Goal: Task Accomplishment & Management: Manage account settings

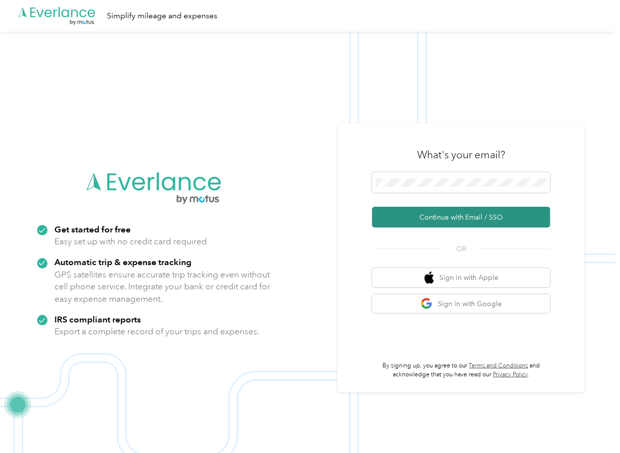
click at [411, 216] on button "Continue with Email / SSO" at bounding box center [461, 217] width 178 height 21
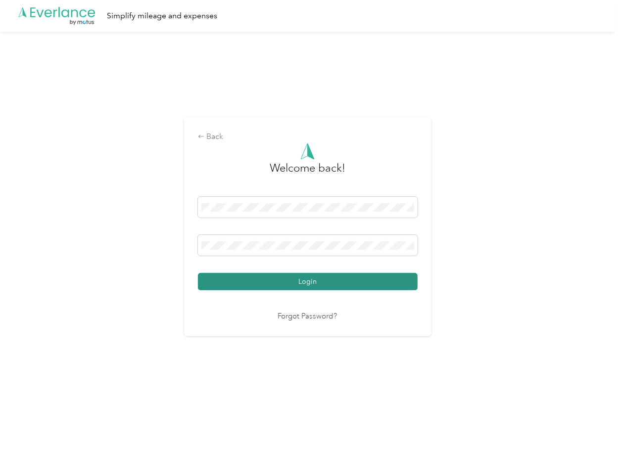
click at [250, 286] on button "Login" at bounding box center [308, 281] width 220 height 17
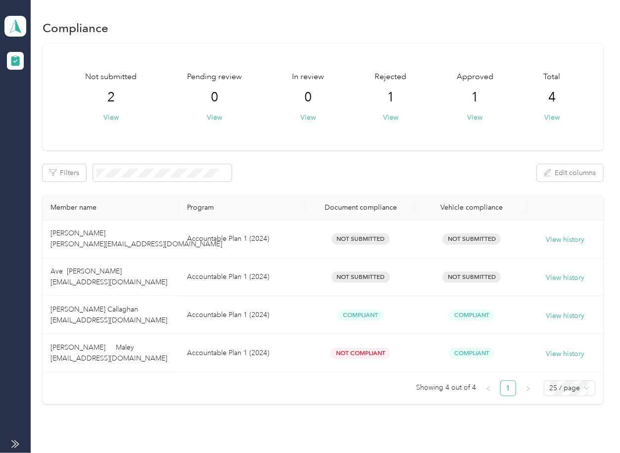
click at [263, 171] on div "Filters Edit columns" at bounding box center [323, 172] width 560 height 17
click at [14, 19] on icon at bounding box center [15, 26] width 15 height 14
click at [42, 103] on div "Log out" at bounding box center [32, 102] width 38 height 10
